Goal: Complete application form

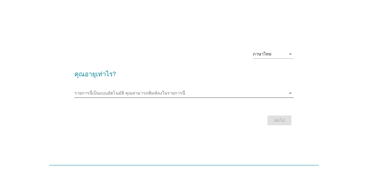
click at [99, 93] on input "รายการนี้เป็นแบบอัตโนมัติ คุณสามารถพิมพ์ลงในรายการนี้" at bounding box center [180, 93] width 212 height 9
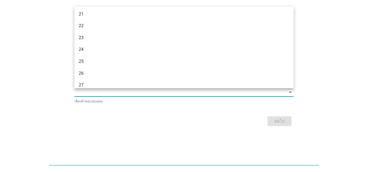
scroll to position [109, 0]
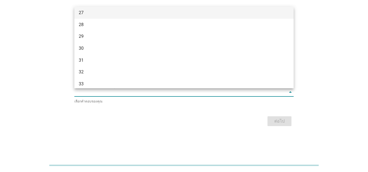
click at [92, 14] on div "27" at bounding box center [175, 13] width 193 height 7
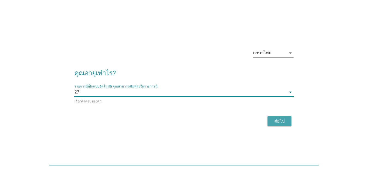
click at [289, 122] on button "ต่อไป" at bounding box center [280, 122] width 24 height 10
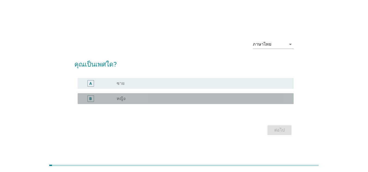
click at [165, 98] on div "radio_button_unchecked หญิง" at bounding box center [201, 98] width 168 height 5
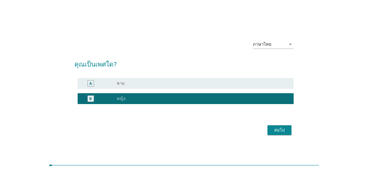
click at [289, 130] on button "ต่อไป" at bounding box center [280, 131] width 24 height 10
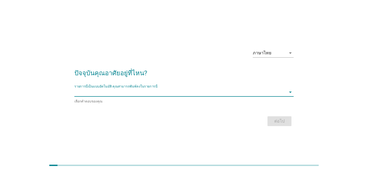
click at [110, 92] on input "รายการนี้เป็นแบบอัตโนมัติ คุณสามารถพิมพ์ลงในรายการนี้" at bounding box center [180, 92] width 212 height 9
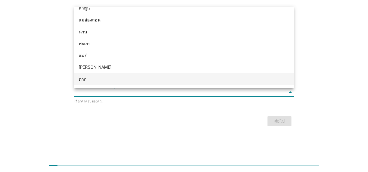
scroll to position [238, 0]
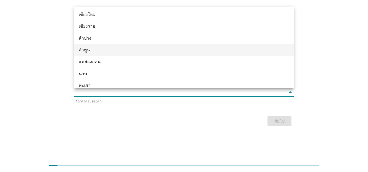
type input "l"
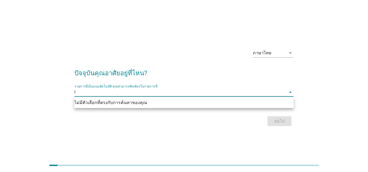
scroll to position [0, 0]
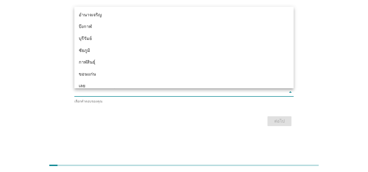
type input "l"
type input "สุ"
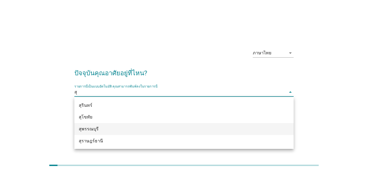
click at [98, 130] on div "สุพรรณบุรี" at bounding box center [175, 129] width 193 height 7
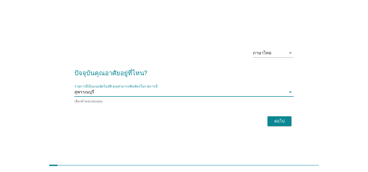
click at [293, 122] on div "ต่อไป" at bounding box center [183, 121] width 219 height 13
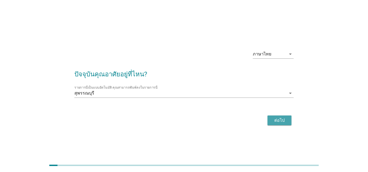
click at [274, 122] on div "ต่อไป" at bounding box center [279, 120] width 15 height 7
